Goal: Navigation & Orientation: Find specific page/section

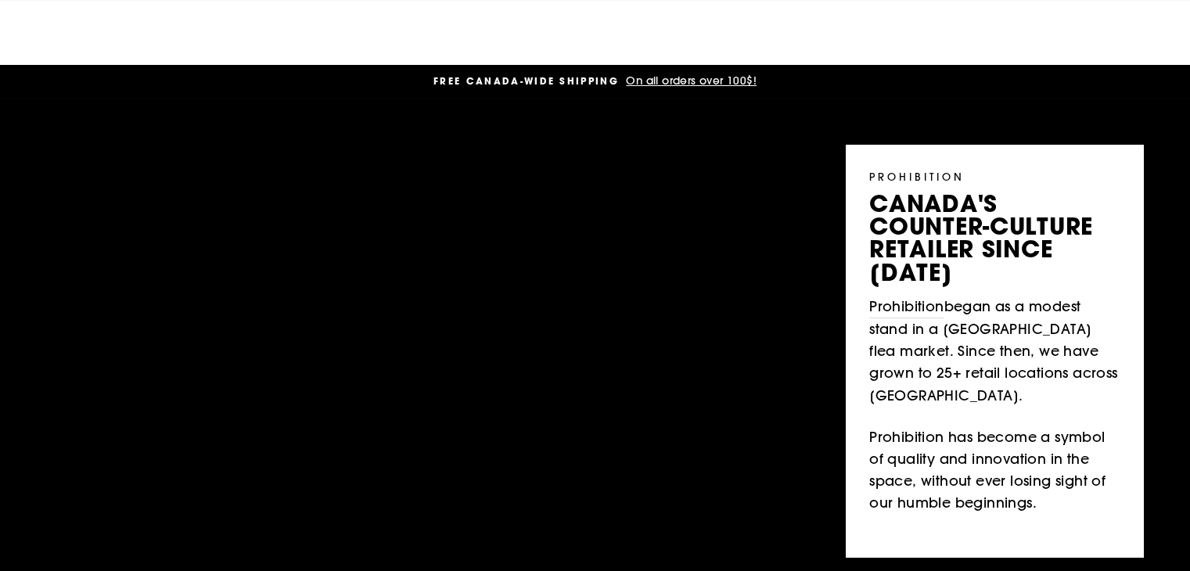
scroll to position [782, 0]
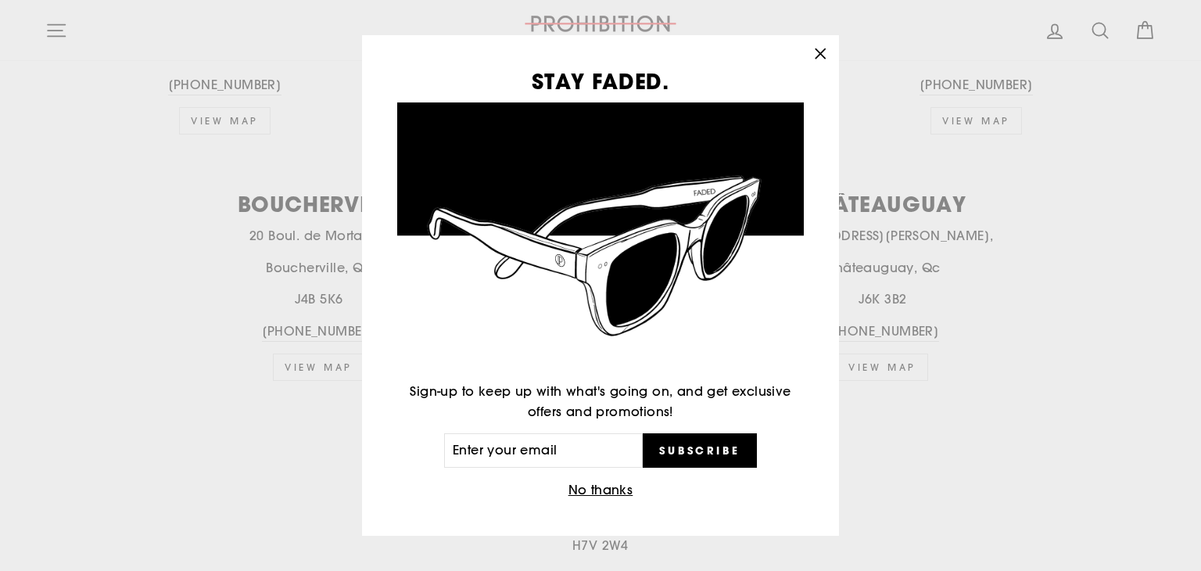
click at [824, 50] on icon "button" at bounding box center [820, 52] width 9 height 9
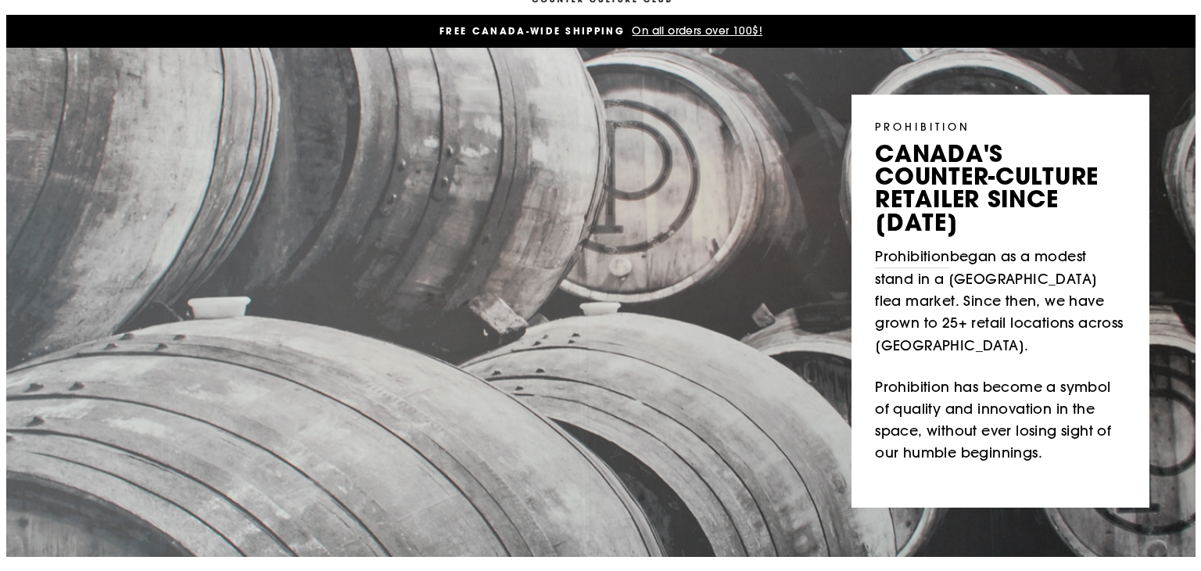
scroll to position [0, 0]
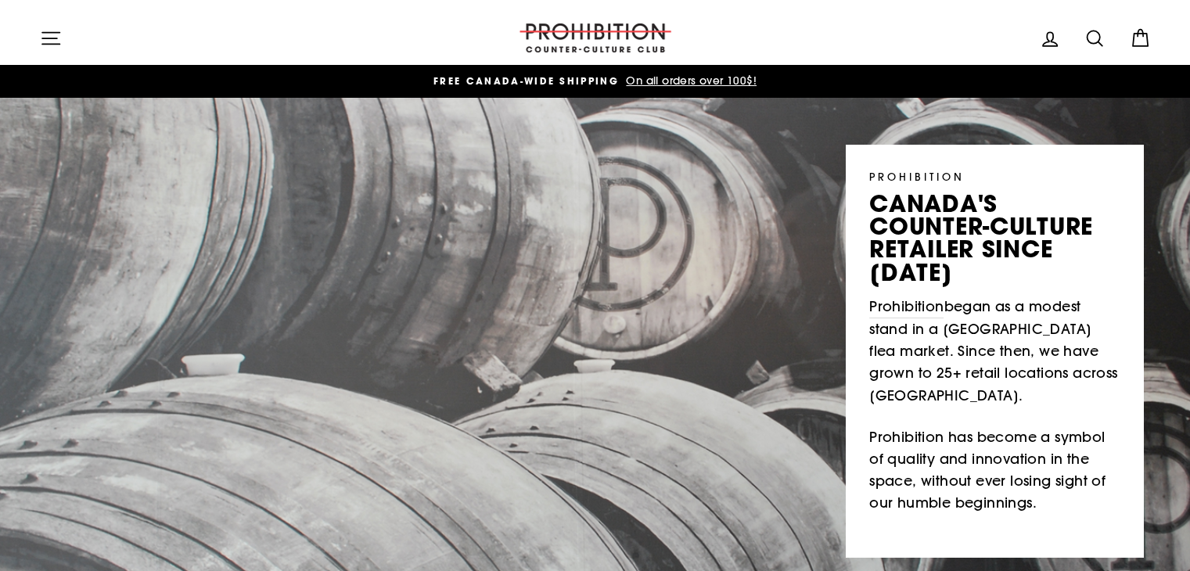
click at [1150, 41] on link "Cart" at bounding box center [1139, 38] width 41 height 34
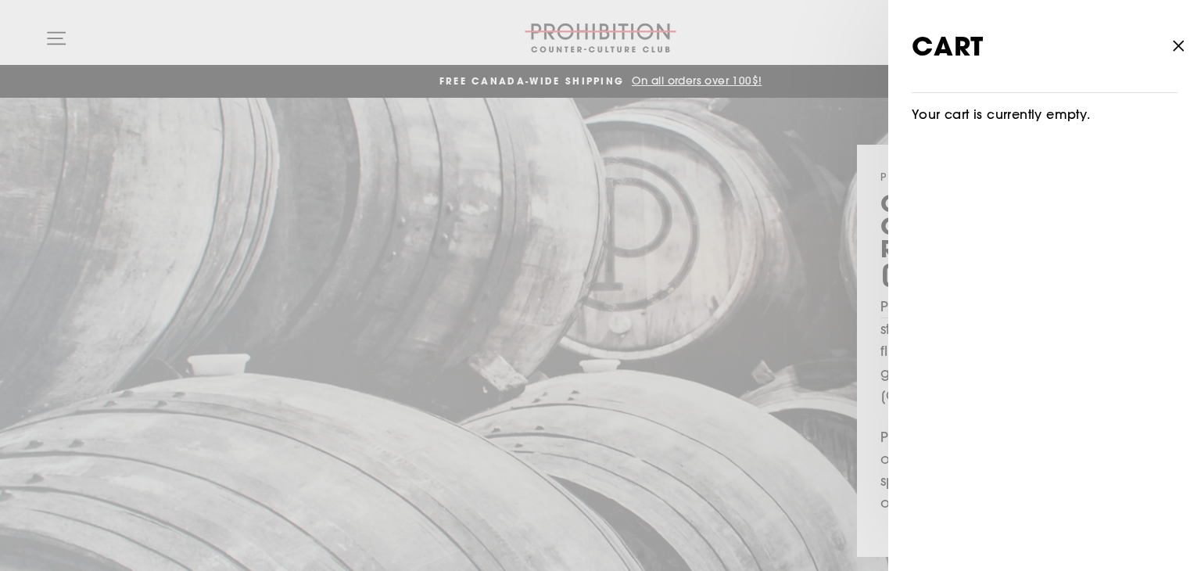
click at [1174, 42] on icon "button" at bounding box center [1179, 46] width 22 height 22
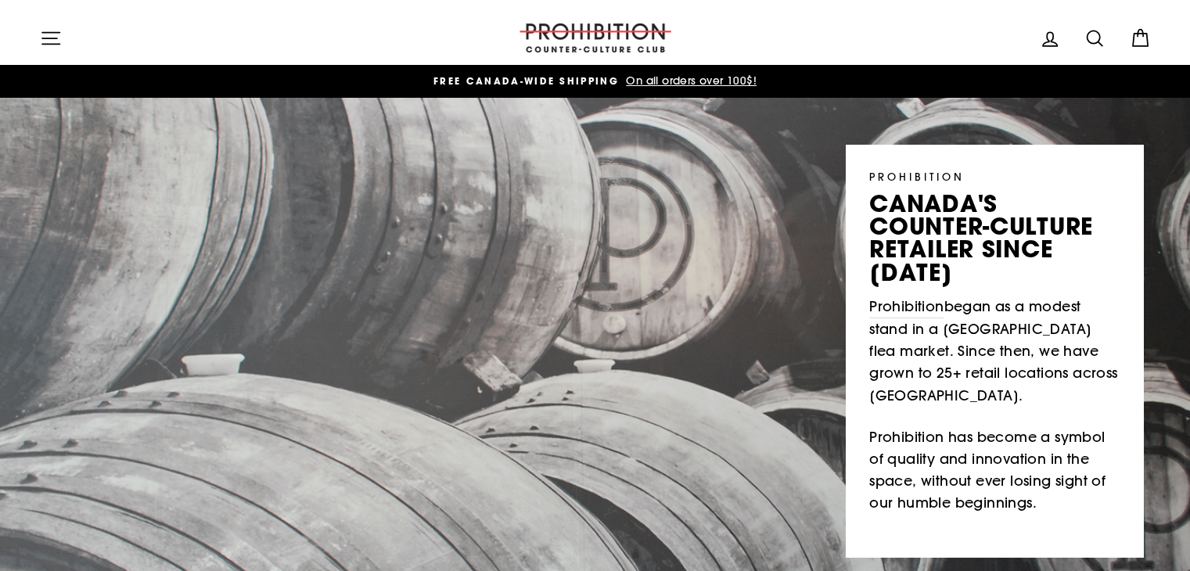
click at [50, 43] on icon "button" at bounding box center [50, 38] width 17 height 12
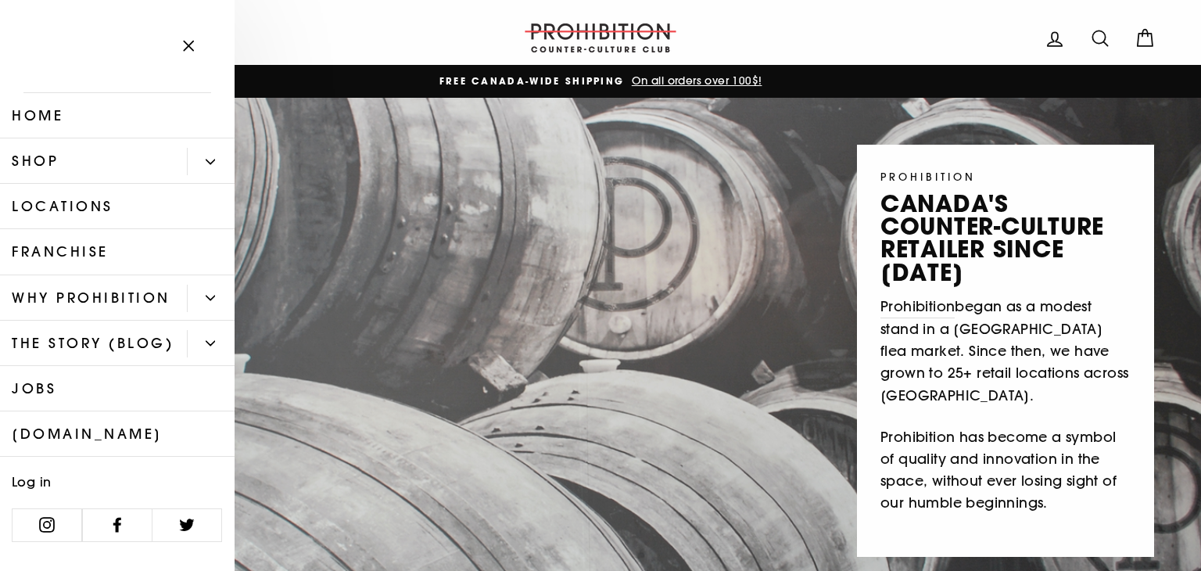
click at [105, 148] on link "Shop" at bounding box center [93, 160] width 187 height 45
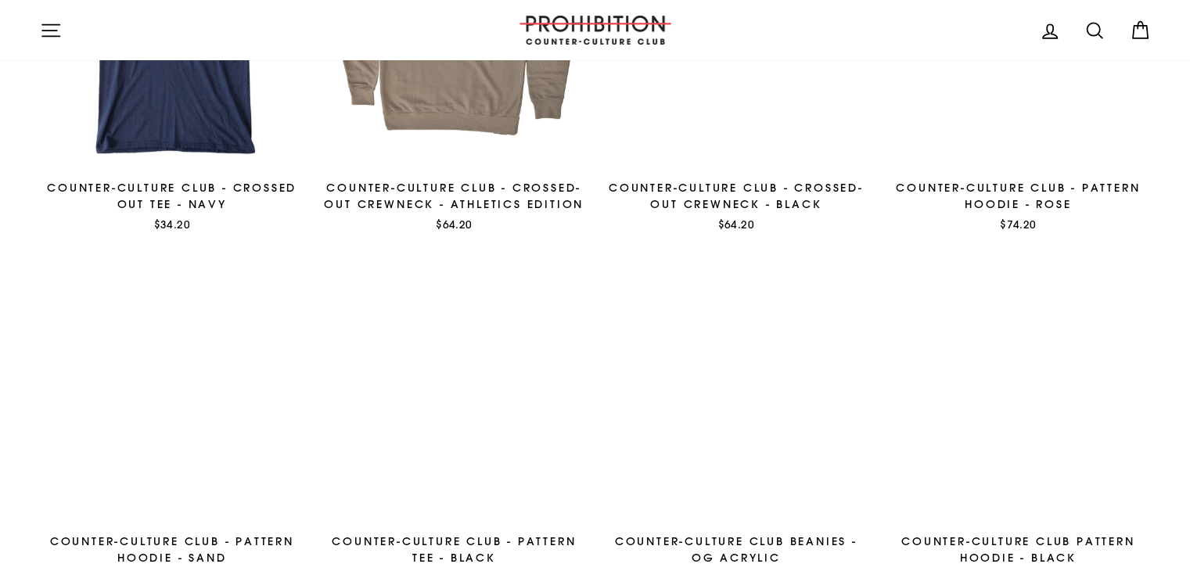
scroll to position [782, 0]
